Goal: Feedback & Contribution: Contribute content

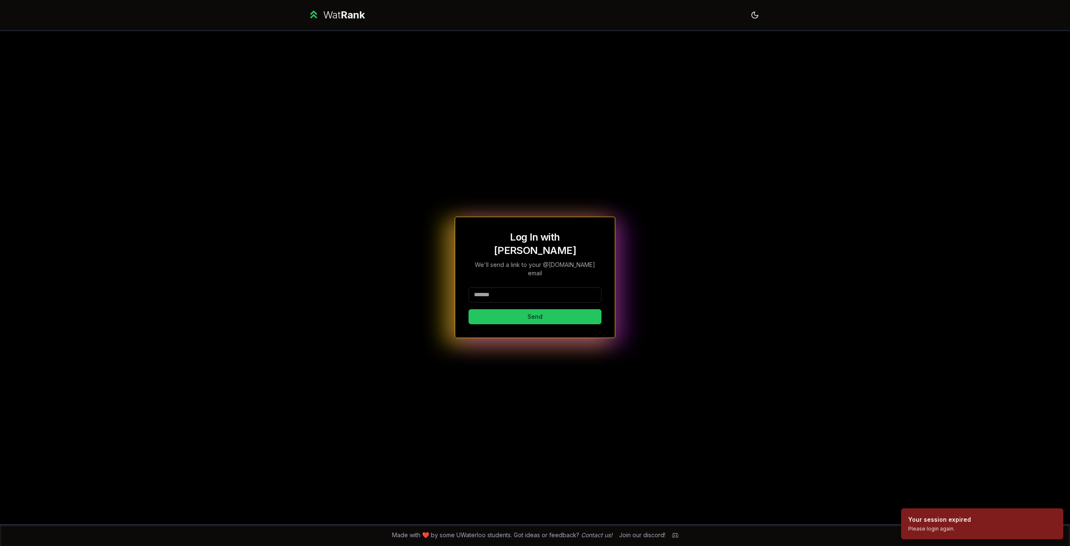
click at [542, 287] on input at bounding box center [535, 294] width 133 height 15
click at [536, 309] on button "Send" at bounding box center [535, 316] width 133 height 15
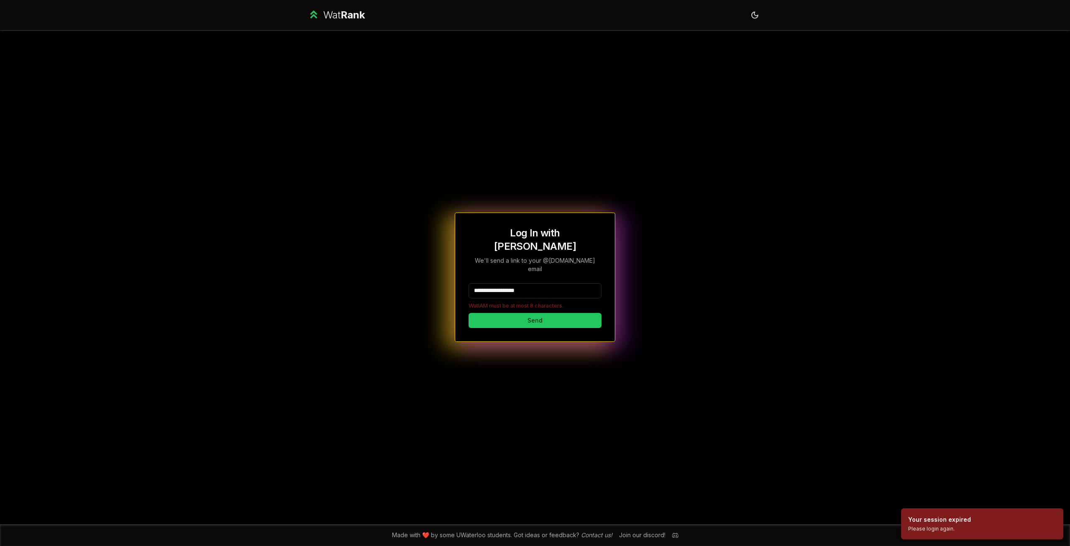
drag, startPoint x: 550, startPoint y: 282, endPoint x: 503, endPoint y: 278, distance: 47.4
click at [503, 283] on input "**********" at bounding box center [535, 290] width 133 height 15
click at [685, 406] on div "**********" at bounding box center [535, 277] width 482 height 494
drag, startPoint x: 549, startPoint y: 283, endPoint x: 503, endPoint y: 281, distance: 45.6
click at [503, 283] on input "**********" at bounding box center [535, 290] width 133 height 15
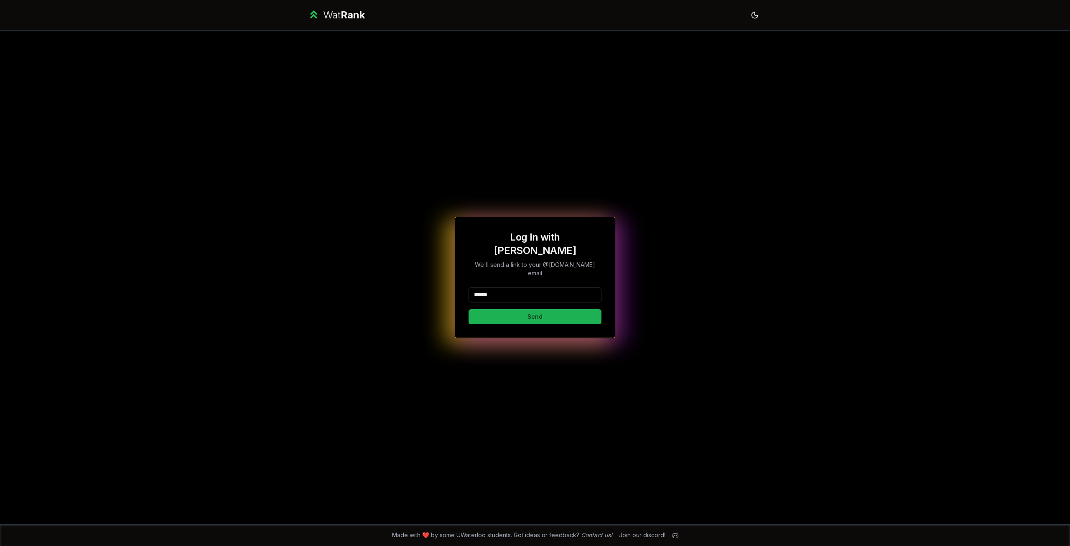
type input "******"
click at [483, 309] on button "Send" at bounding box center [535, 316] width 133 height 15
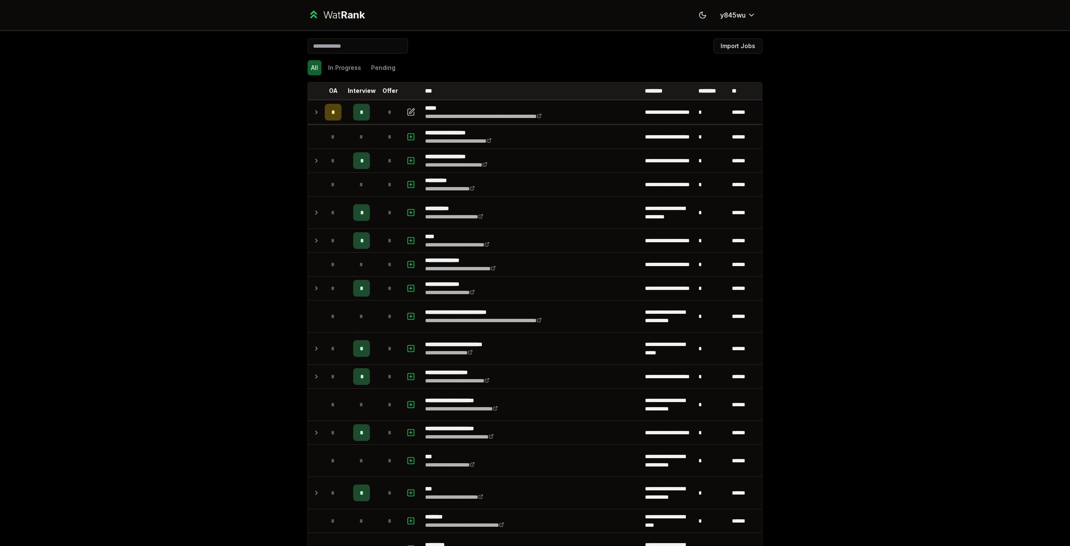
click at [891, 285] on div "**********" at bounding box center [535, 273] width 1070 height 546
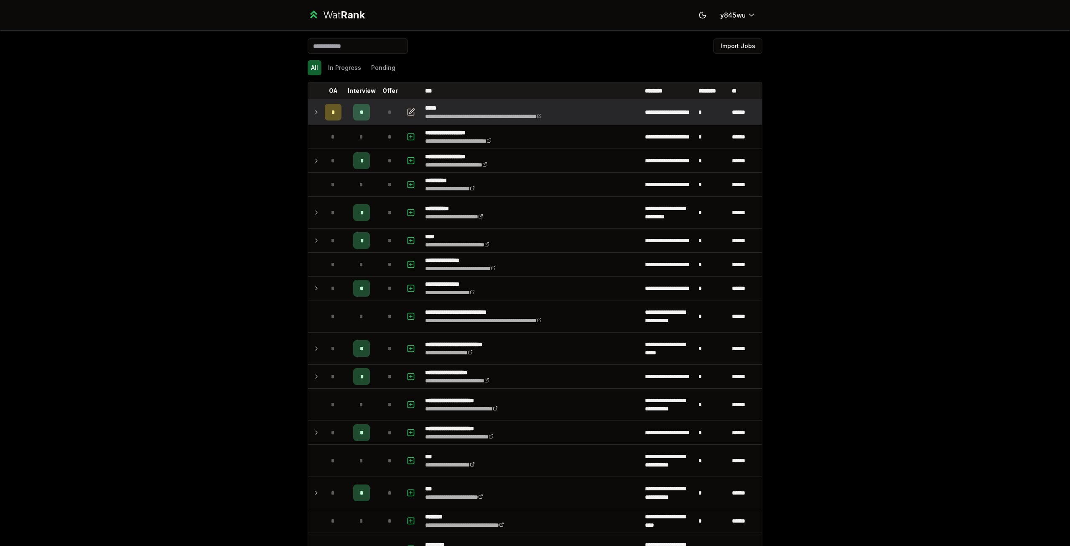
click at [407, 111] on icon "button" at bounding box center [411, 112] width 8 height 10
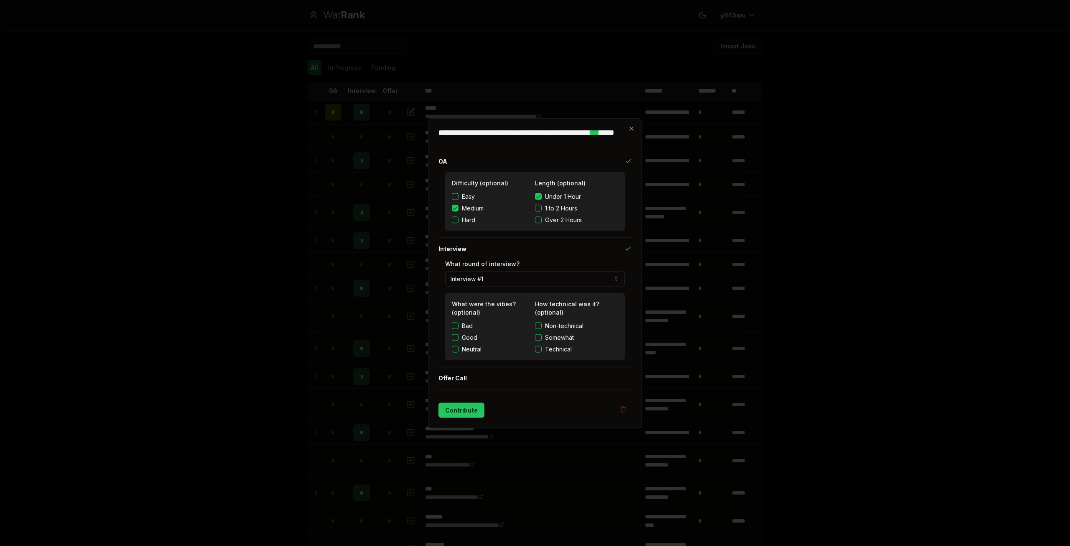
click at [469, 338] on label "Good" at bounding box center [469, 337] width 15 height 8
click at [459, 338] on button "Good" at bounding box center [455, 337] width 7 height 7
click at [566, 346] on span "Technical" at bounding box center [558, 349] width 27 height 8
click at [542, 346] on button "Technical" at bounding box center [538, 348] width 7 height 7
click at [465, 411] on button "Contribute" at bounding box center [462, 409] width 46 height 15
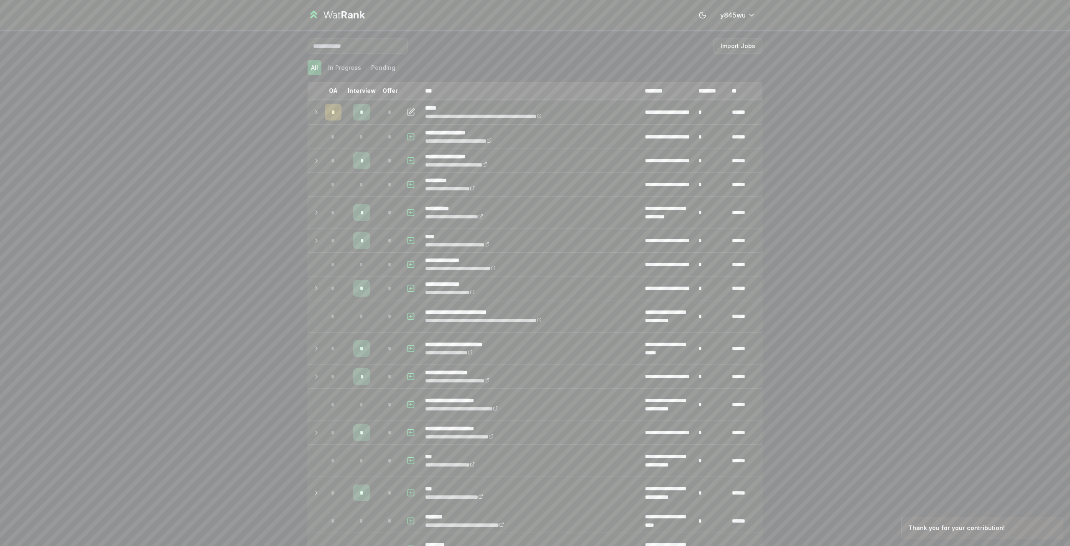
click at [807, 337] on div "**********" at bounding box center [535, 273] width 1070 height 546
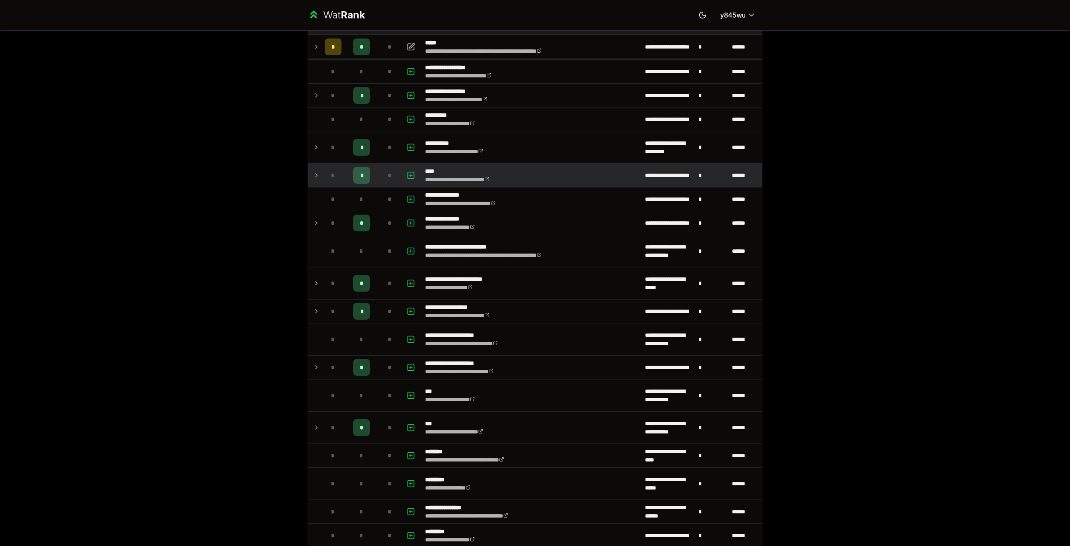
scroll to position [84, 0]
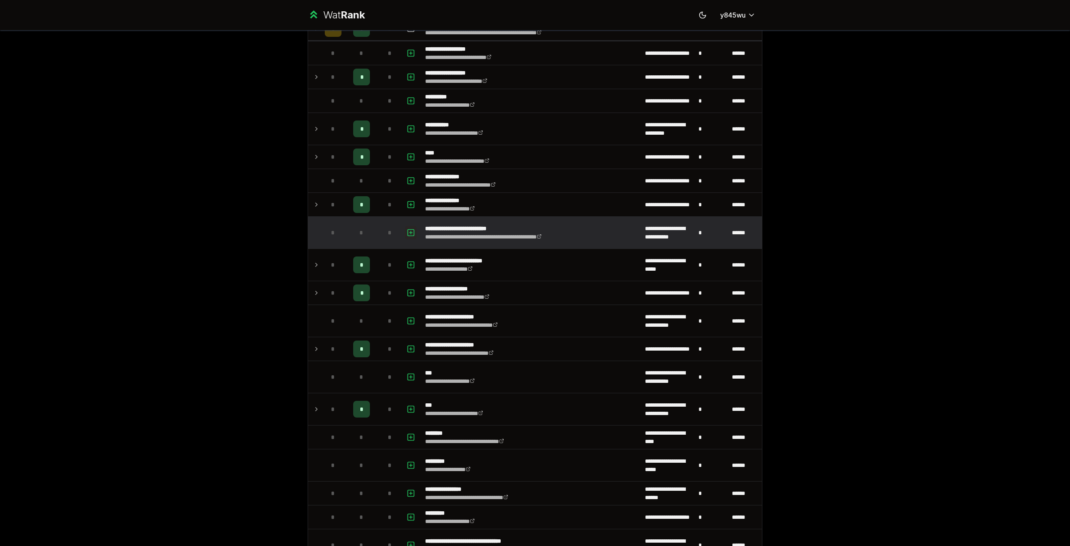
click at [411, 233] on icon "button" at bounding box center [411, 232] width 0 height 3
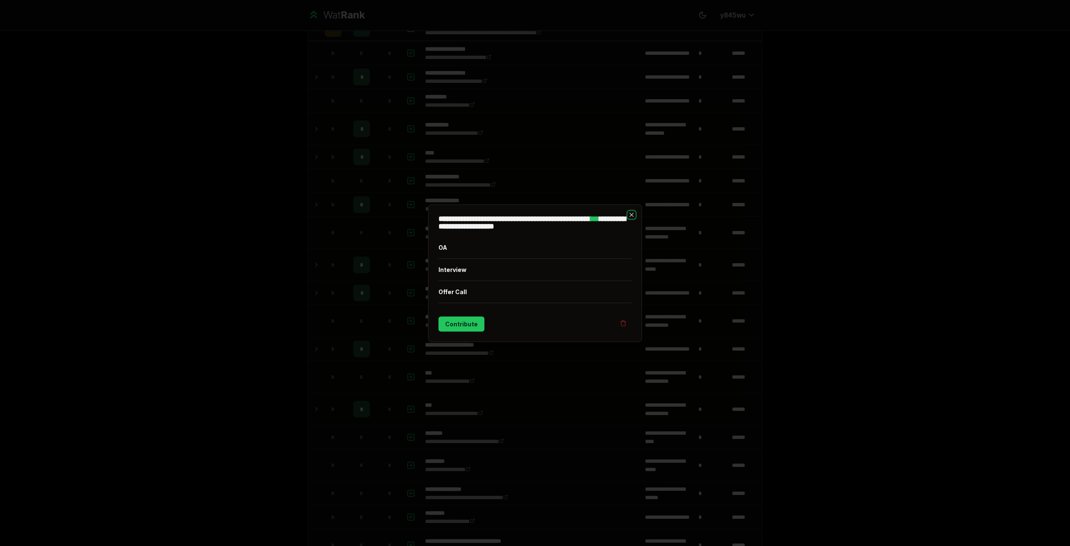
click at [629, 216] on icon "button" at bounding box center [631, 214] width 7 height 7
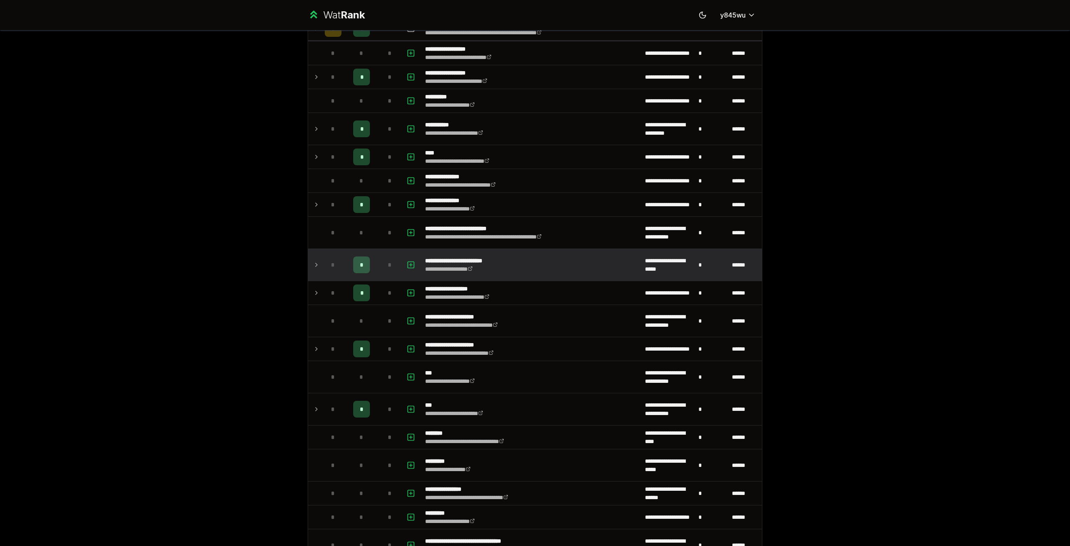
click at [360, 264] on span "*" at bounding box center [362, 265] width 4 height 8
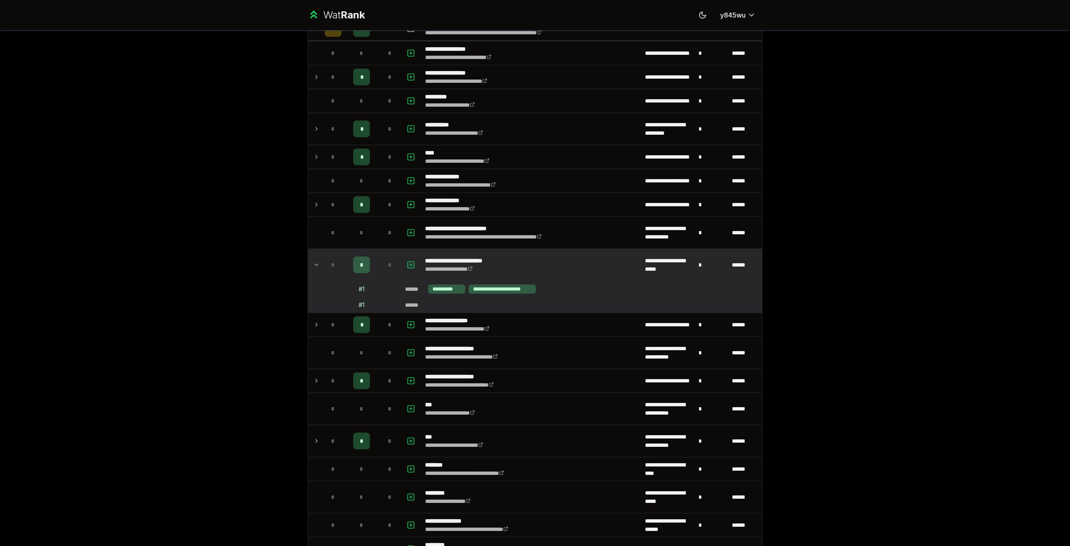
click at [360, 264] on span "*" at bounding box center [362, 265] width 4 height 8
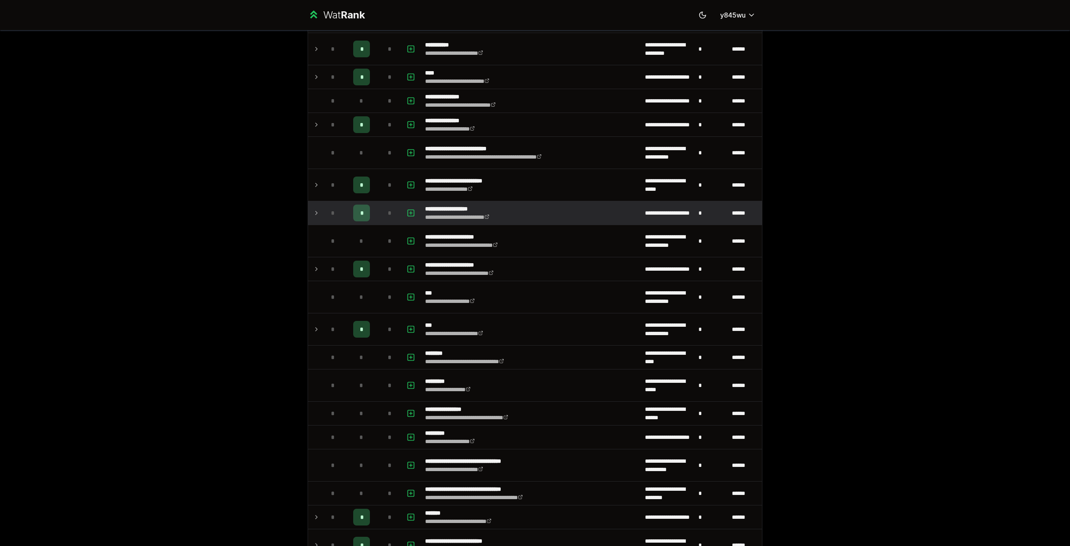
scroll to position [167, 0]
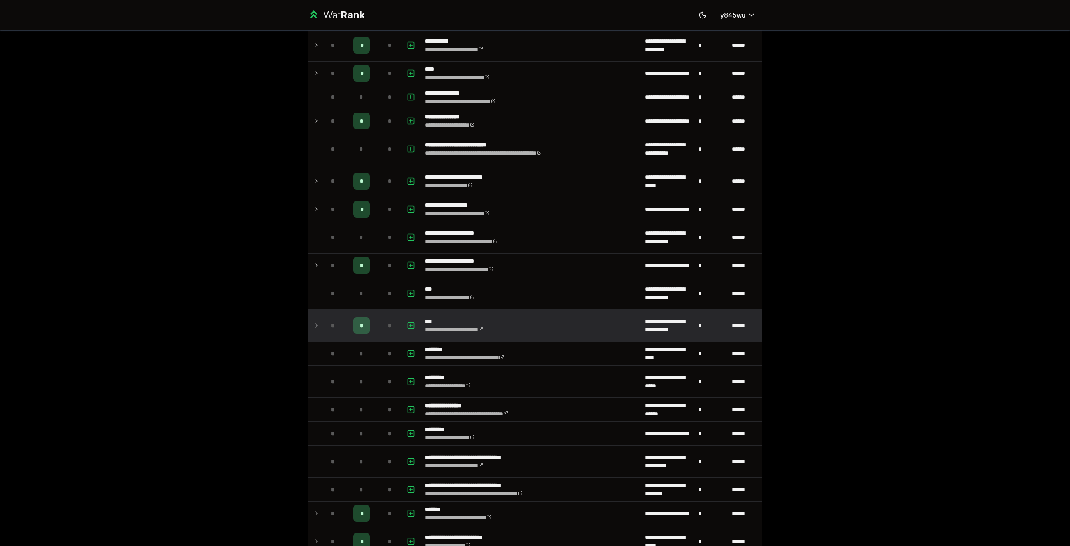
click at [308, 321] on td at bounding box center [314, 325] width 13 height 32
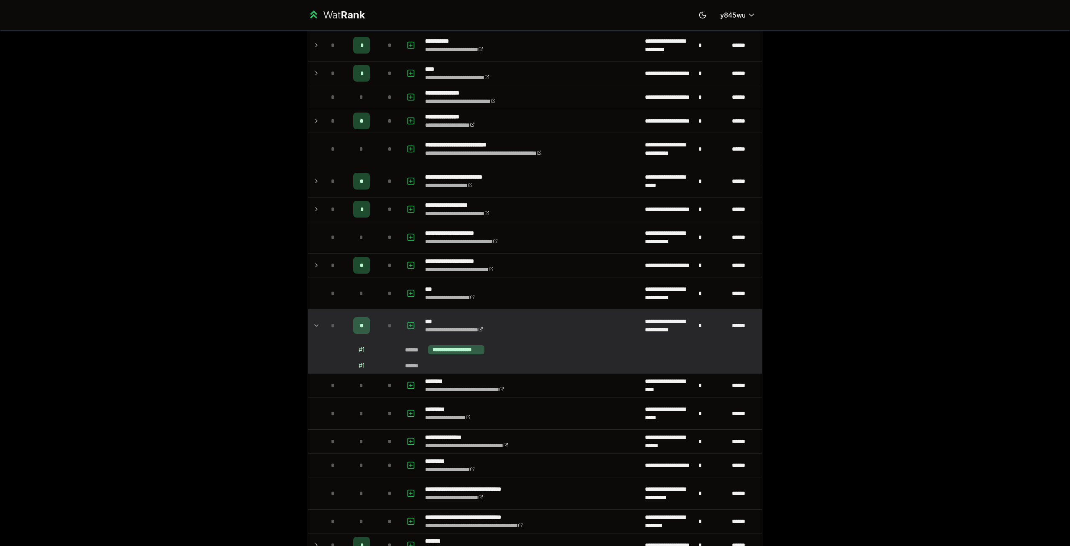
click at [313, 323] on icon at bounding box center [316, 325] width 7 height 10
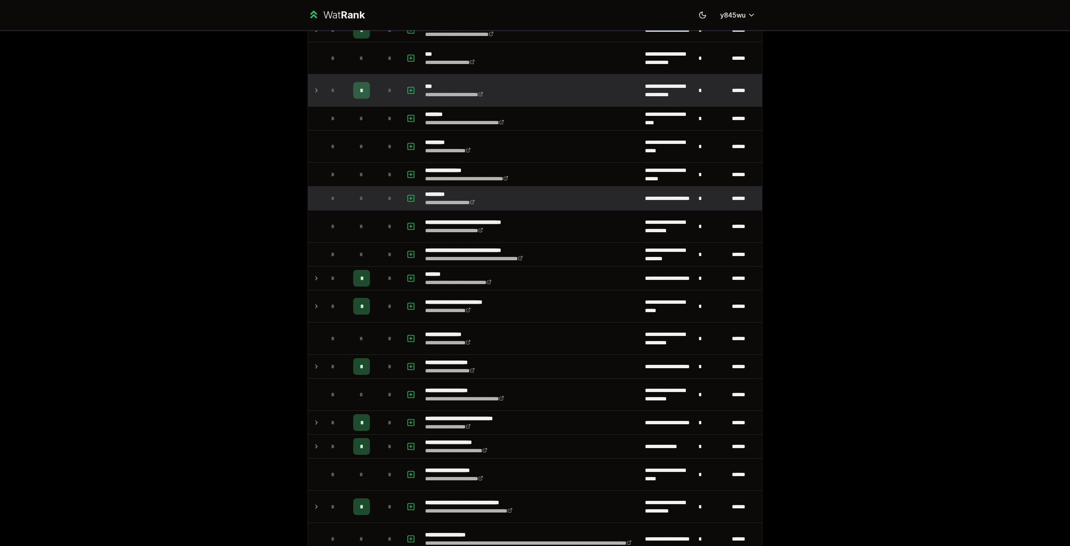
scroll to position [418, 0]
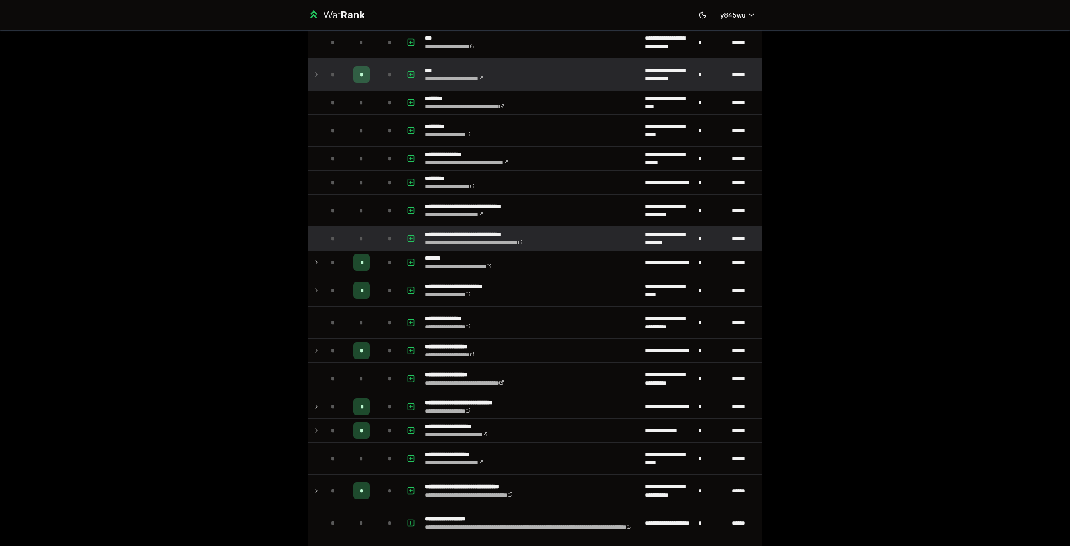
click at [584, 248] on td "**********" at bounding box center [532, 238] width 220 height 23
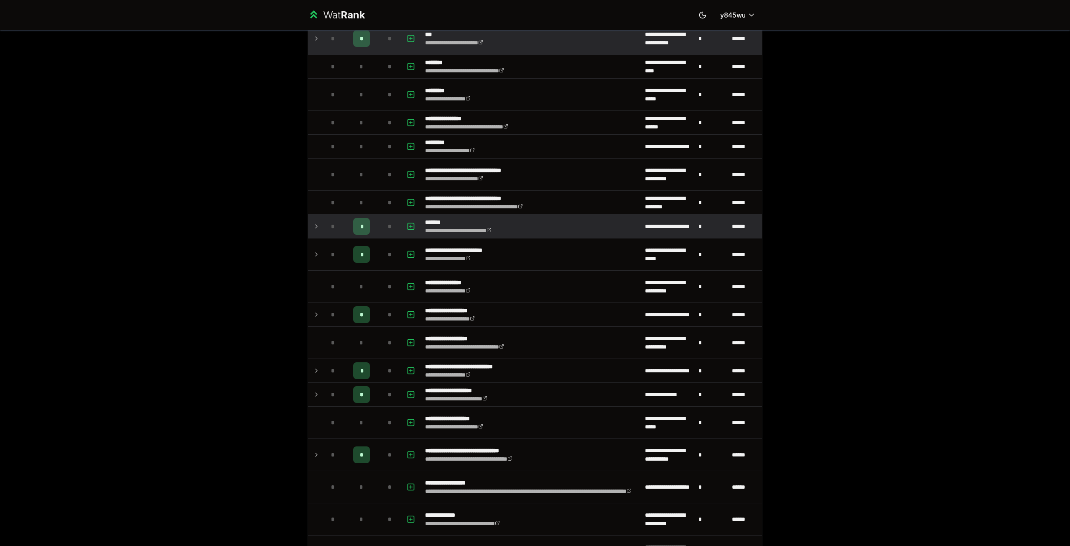
scroll to position [460, 0]
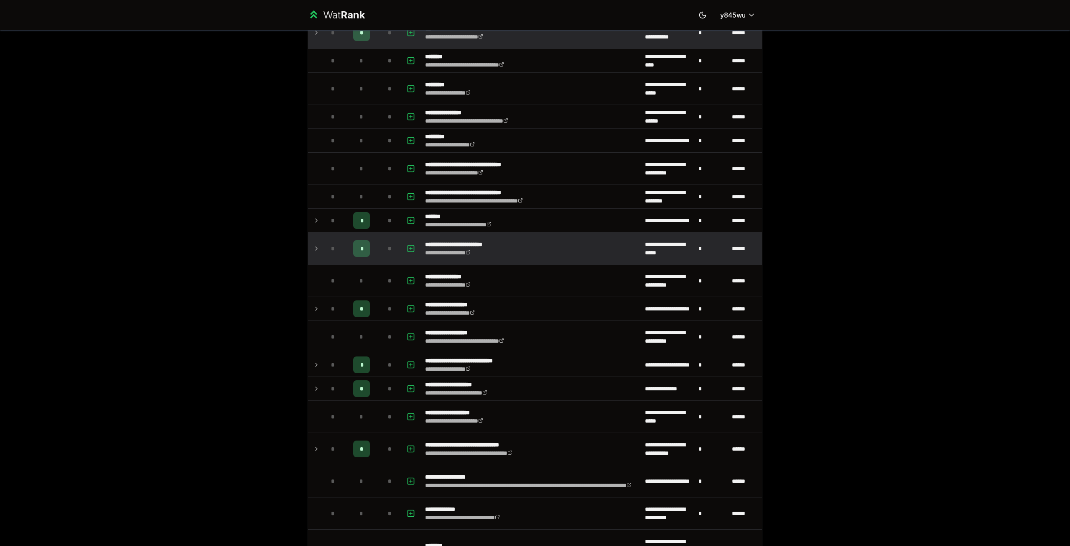
click at [313, 248] on icon at bounding box center [316, 248] width 7 height 10
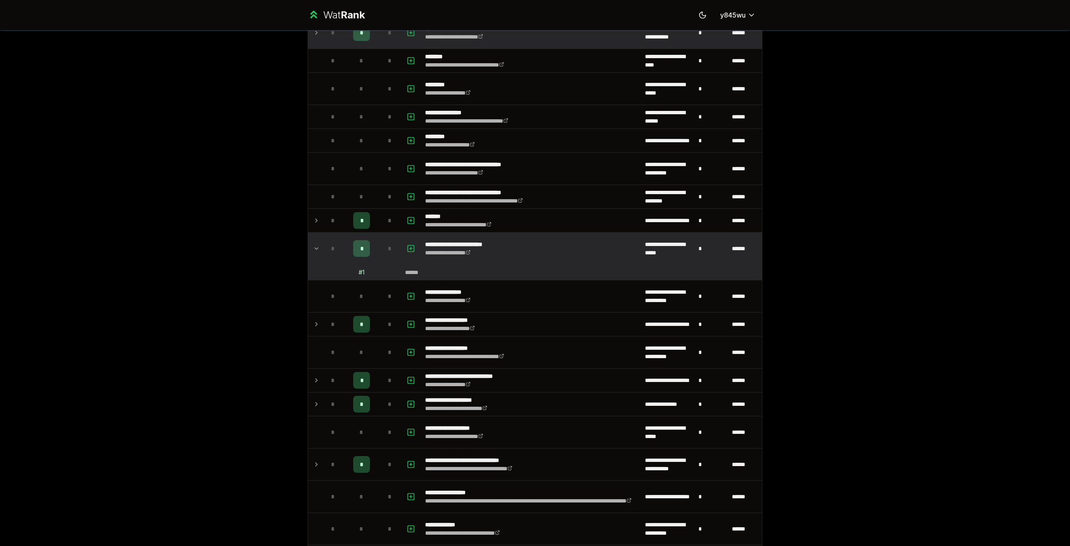
click at [313, 248] on icon at bounding box center [316, 248] width 7 height 10
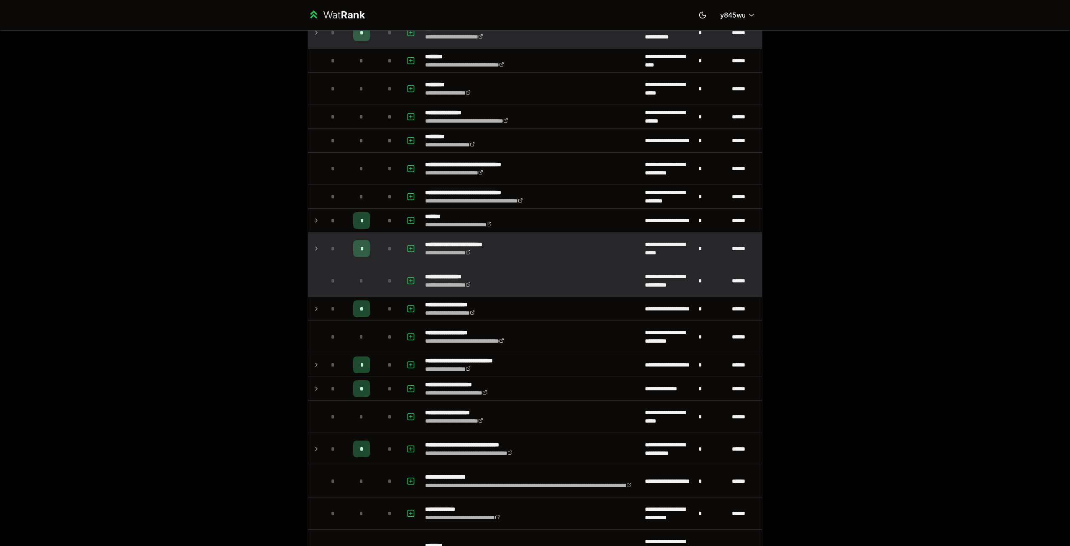
click at [526, 289] on td "**********" at bounding box center [532, 281] width 220 height 32
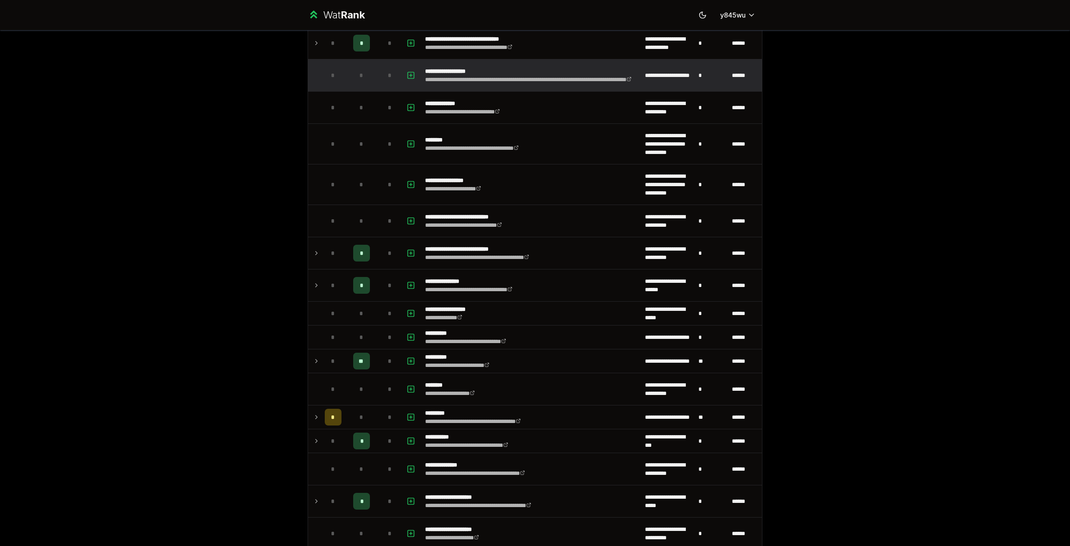
scroll to position [878, 0]
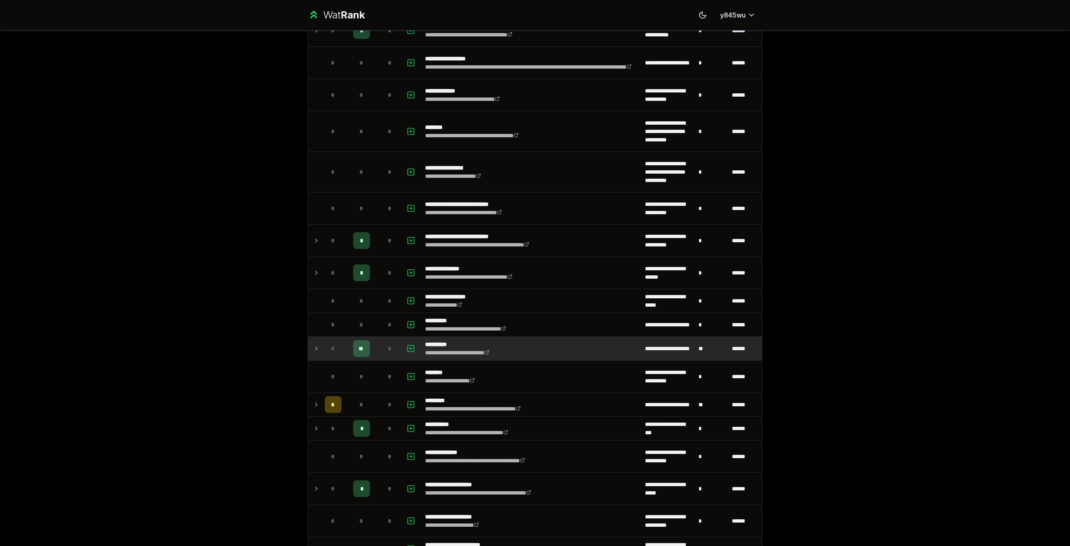
click at [309, 347] on td at bounding box center [314, 348] width 13 height 23
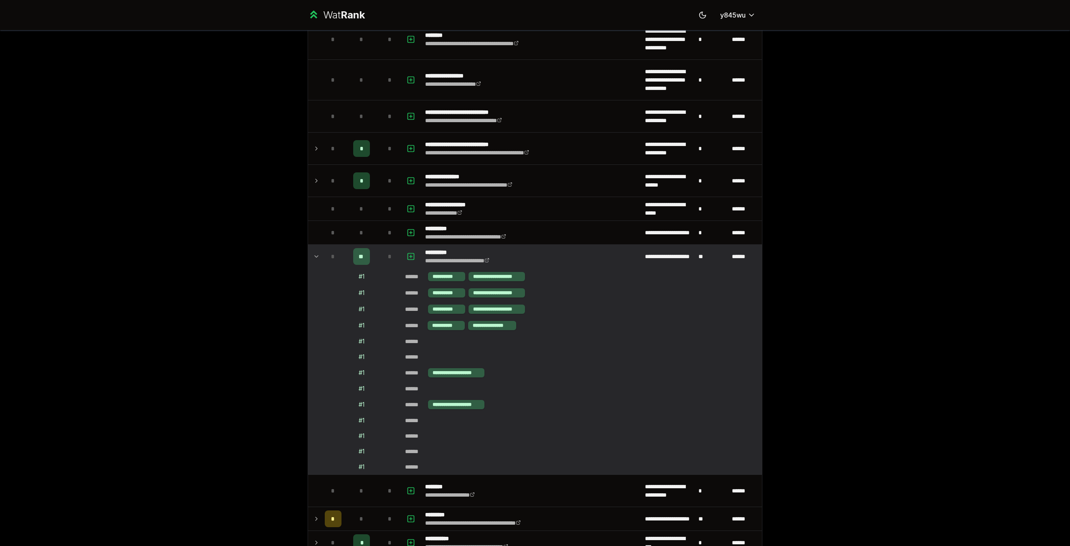
scroll to position [1004, 0]
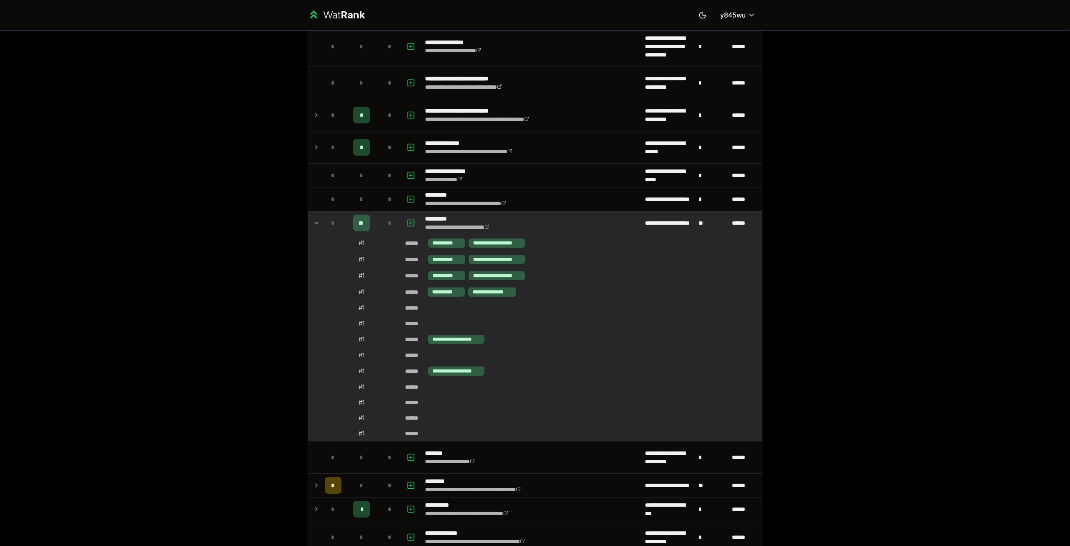
click at [313, 220] on icon at bounding box center [316, 223] width 7 height 10
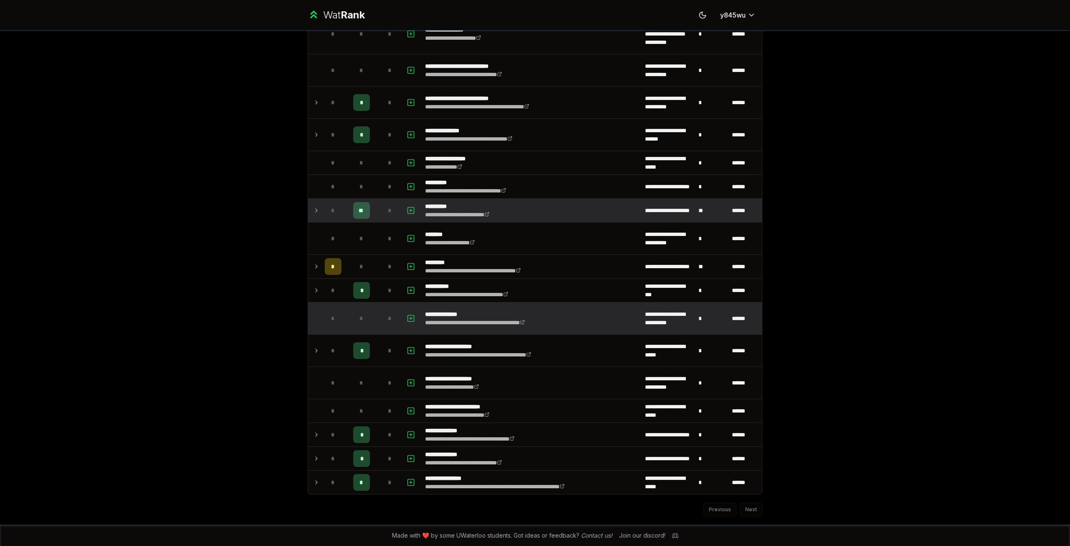
scroll to position [1017, 0]
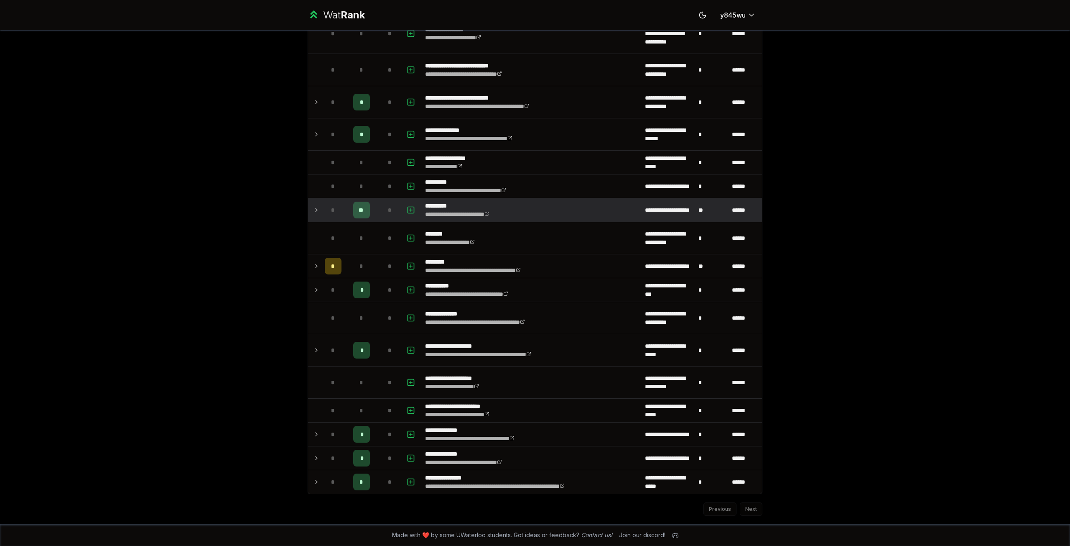
click at [748, 512] on div "Previous Next" at bounding box center [535, 505] width 455 height 22
click at [749, 510] on div "Previous Next" at bounding box center [535, 505] width 455 height 22
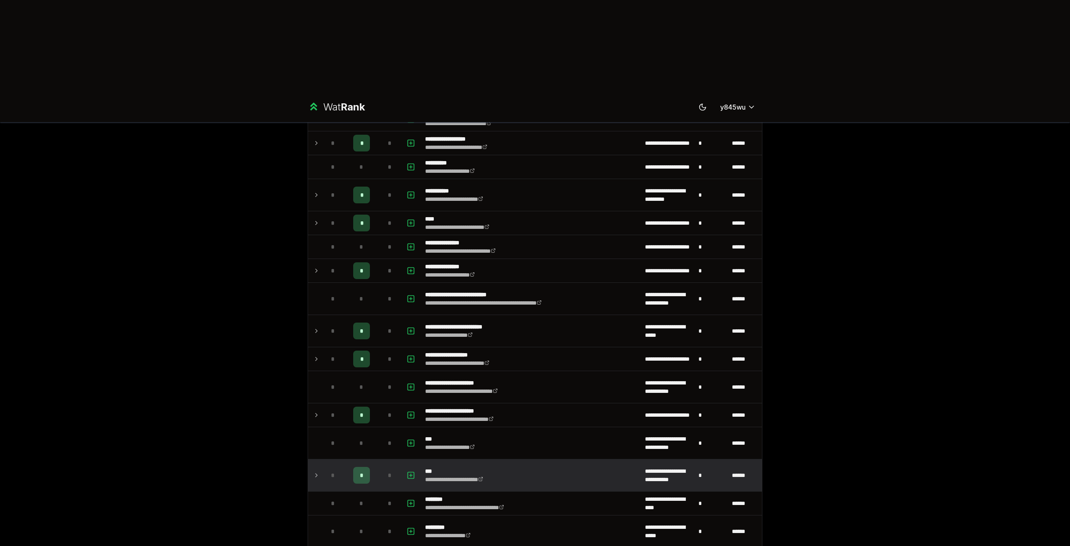
scroll to position [0, 0]
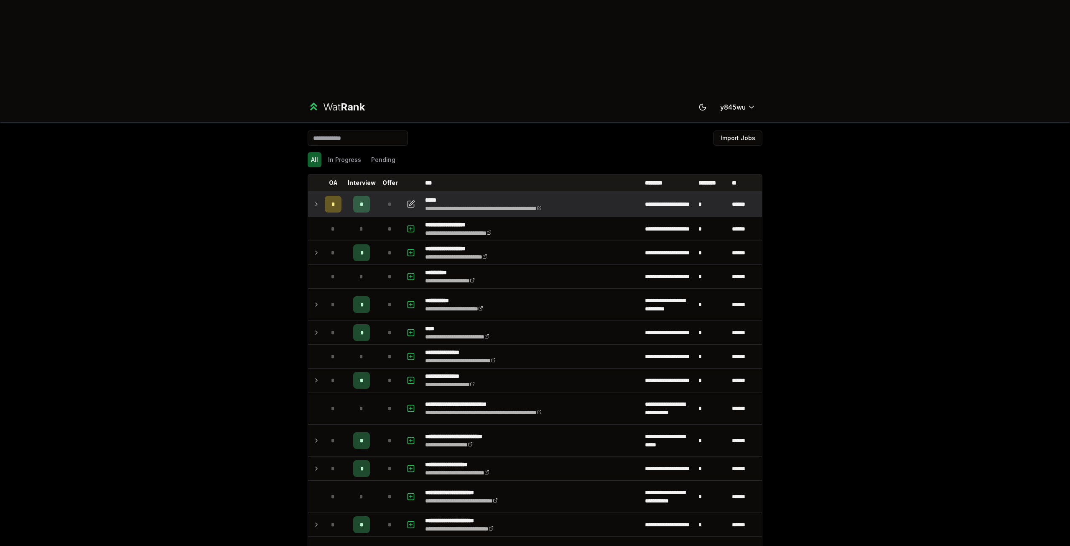
click at [309, 192] on td at bounding box center [314, 203] width 13 height 23
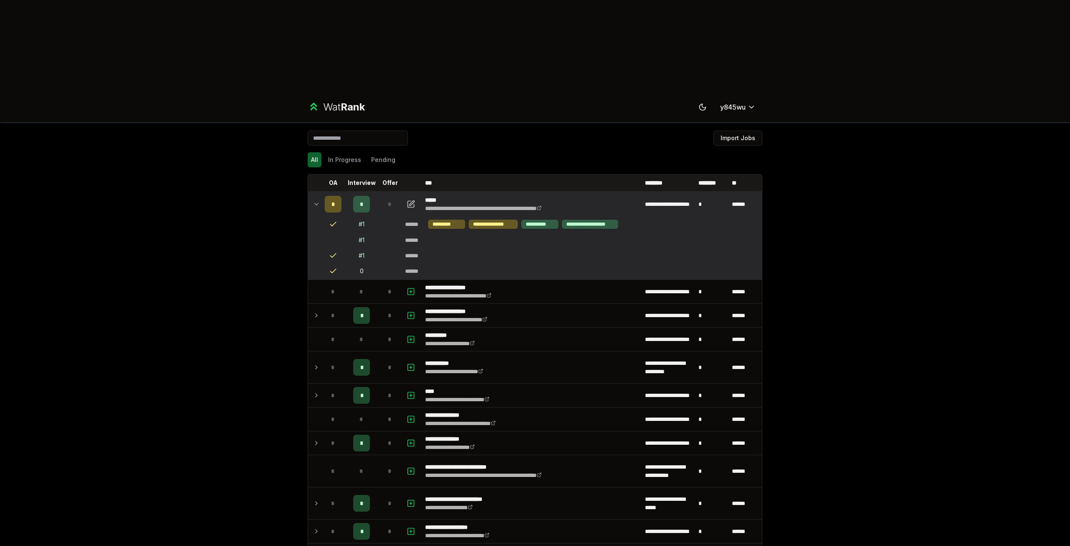
click at [315, 203] on icon at bounding box center [316, 204] width 3 height 2
